Goal: Find specific page/section: Find specific page/section

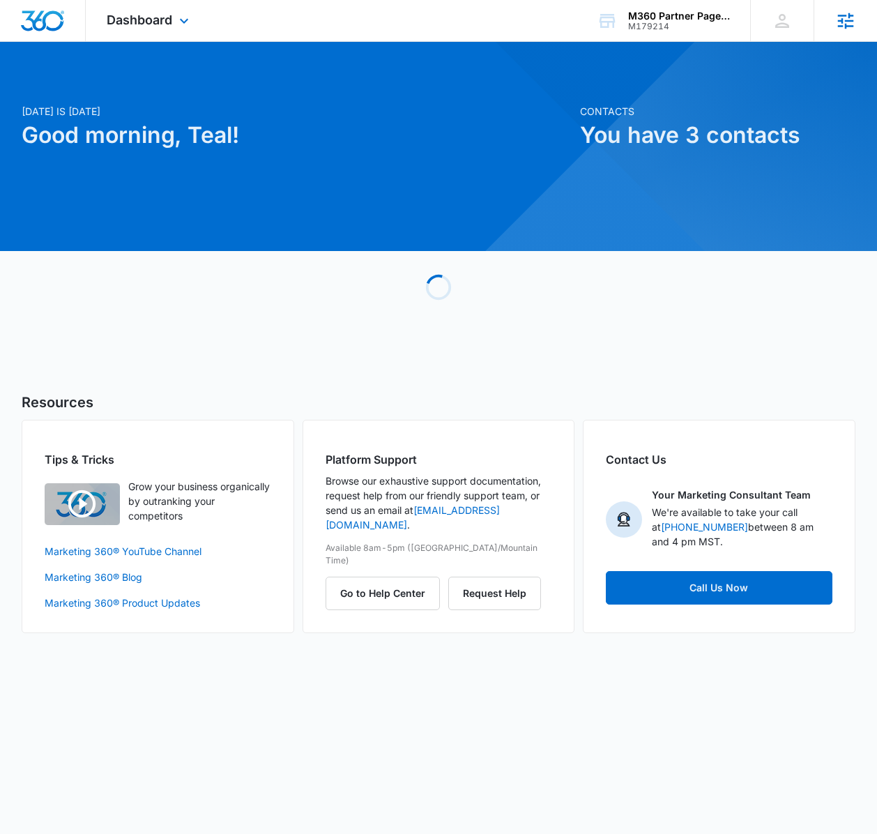
click at [833, 22] on div "Agencies Agency Management" at bounding box center [845, 20] width 63 height 41
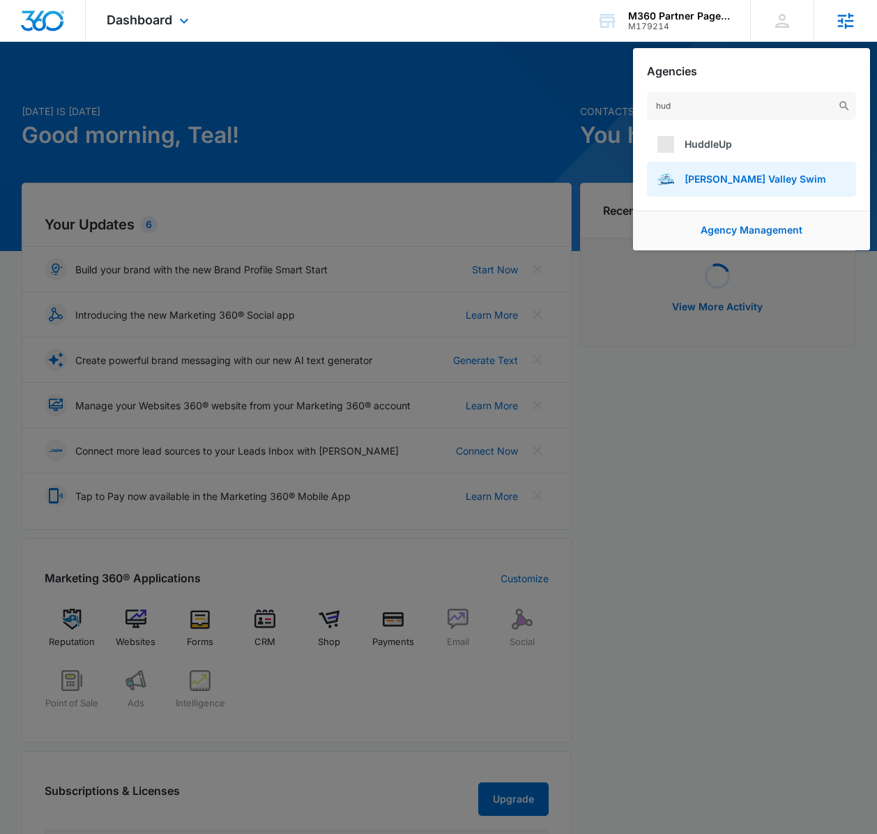
type input "hud"
click at [755, 176] on span "Hudson Valley Swim" at bounding box center [756, 179] width 142 height 12
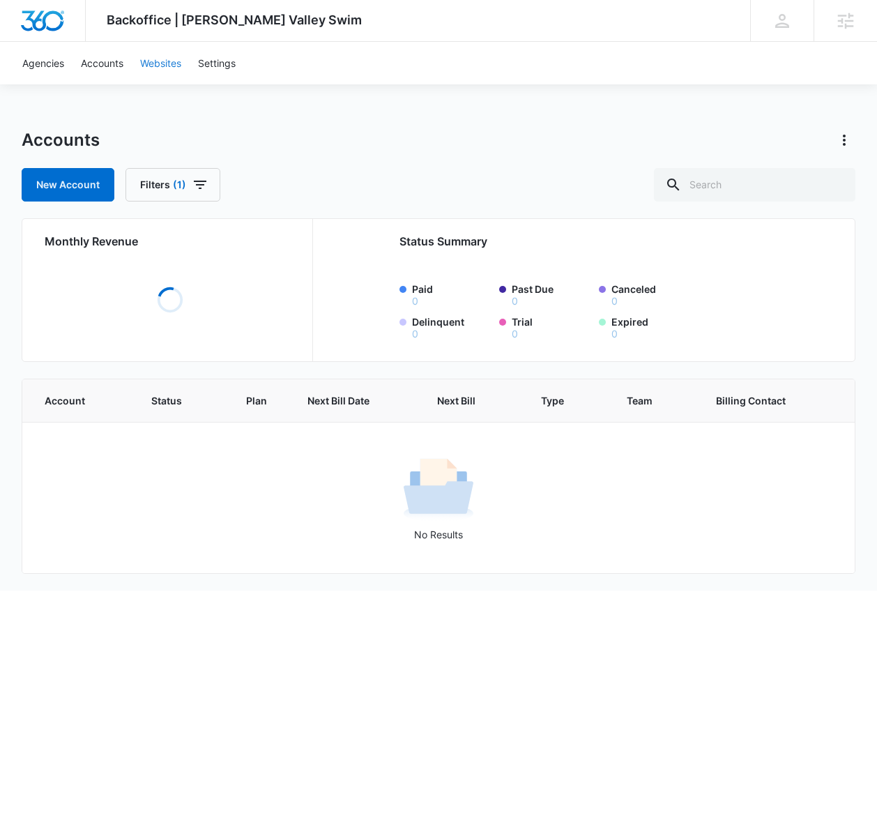
click at [165, 68] on link "Websites" at bounding box center [161, 63] width 58 height 43
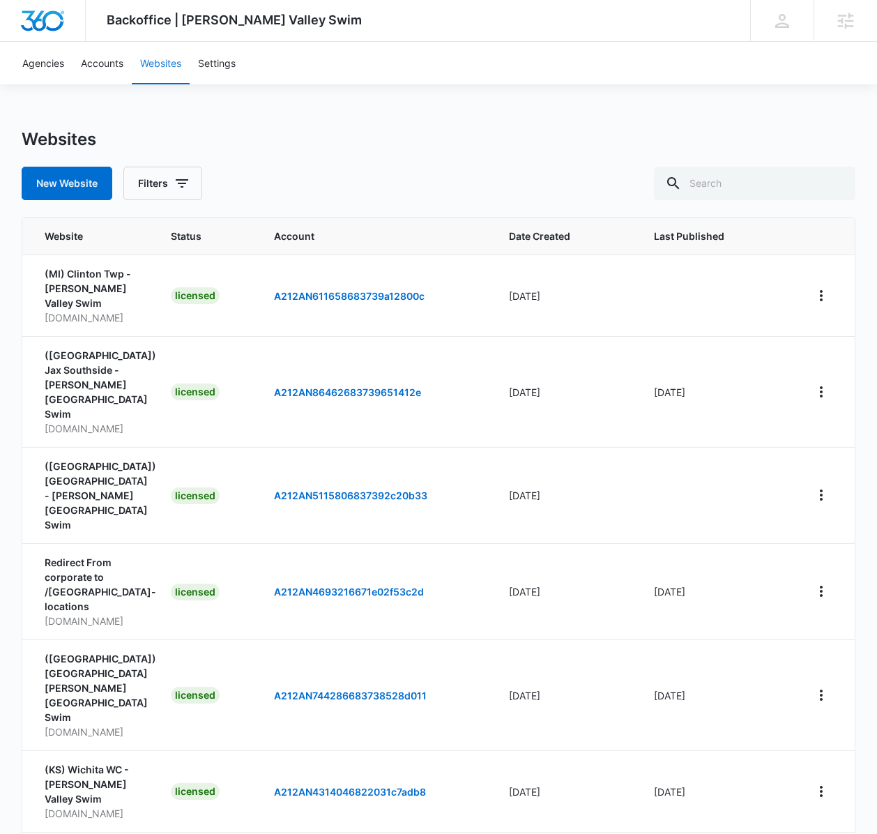
scroll to position [328, 0]
